Goal: Transaction & Acquisition: Purchase product/service

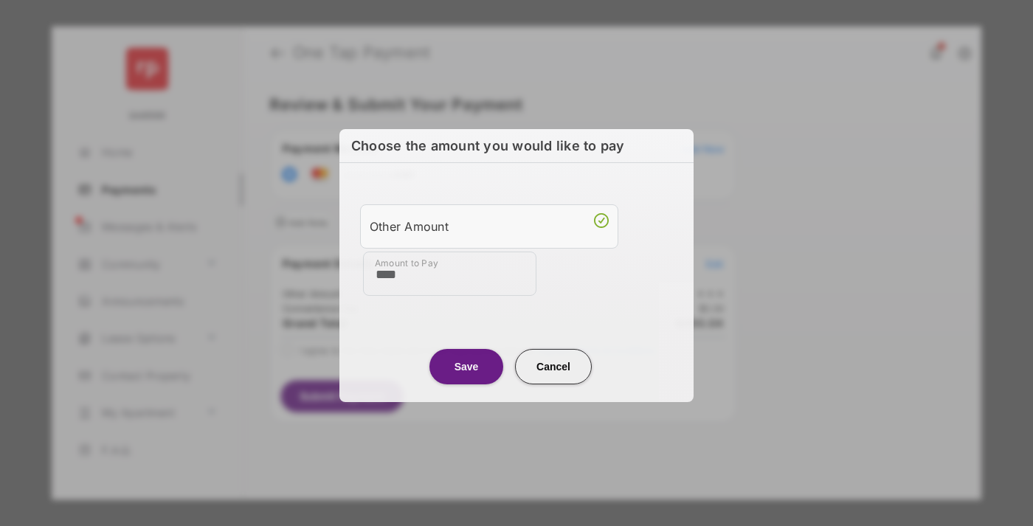
type input "****"
click at [466, 365] on button "Save" at bounding box center [466, 365] width 74 height 35
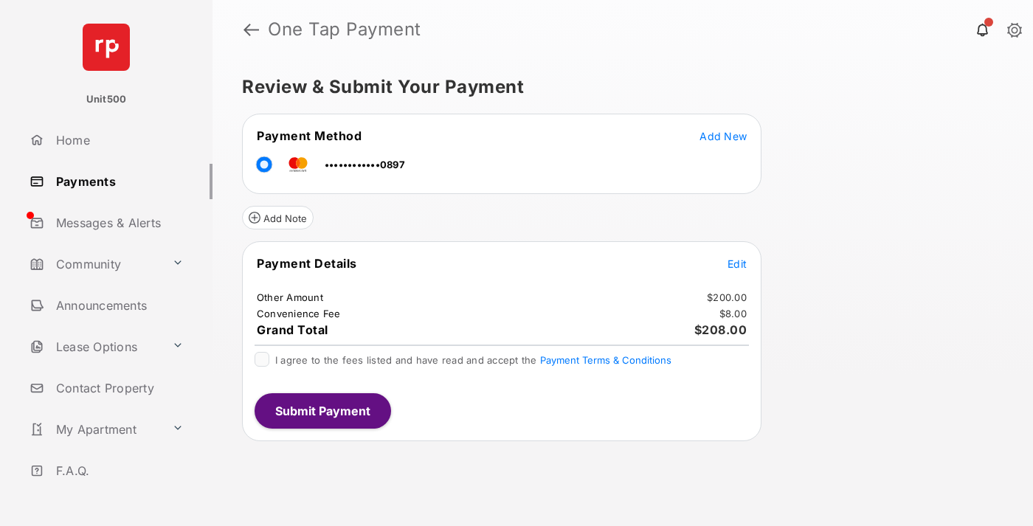
click at [737, 263] on span "Edit" at bounding box center [737, 264] width 19 height 13
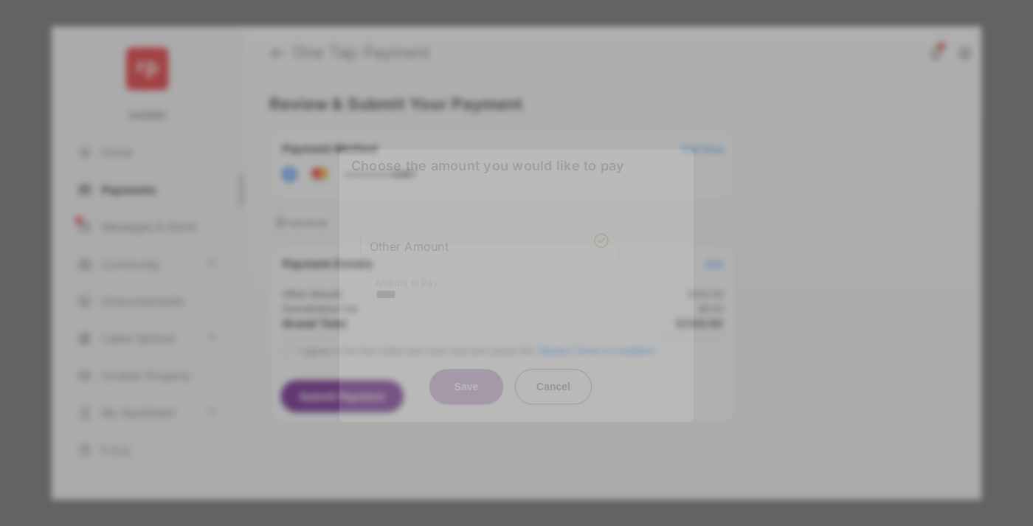
click at [466, 379] on button "Save" at bounding box center [466, 386] width 74 height 35
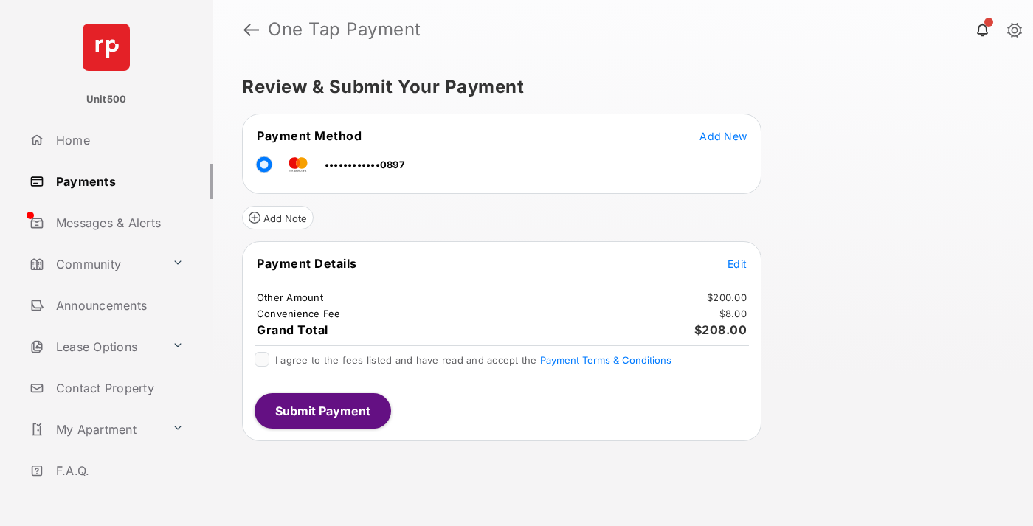
click at [322, 410] on button "Submit Payment" at bounding box center [323, 410] width 137 height 35
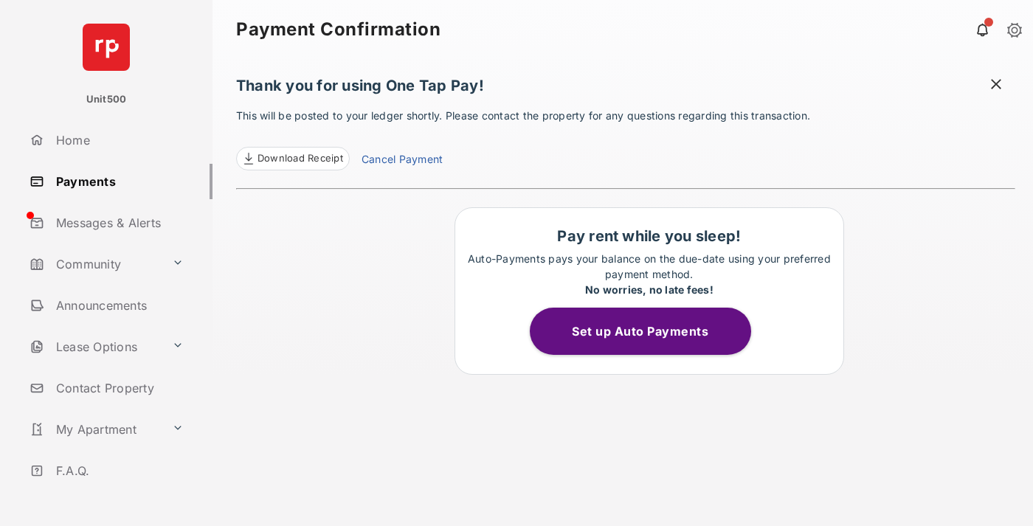
click at [996, 86] on span at bounding box center [996, 86] width 15 height 18
